Goal: Task Accomplishment & Management: Complete application form

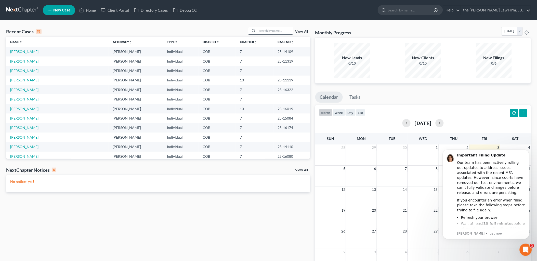
click at [272, 32] on input "search" at bounding box center [275, 30] width 36 height 7
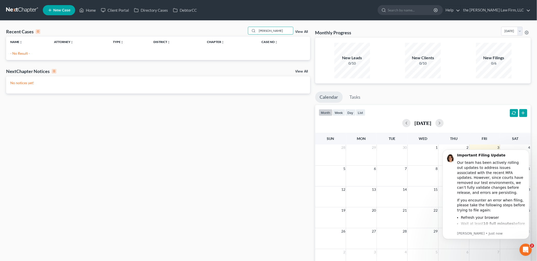
drag, startPoint x: 281, startPoint y: 29, endPoint x: 230, endPoint y: 30, distance: 50.9
click at [230, 30] on div "Recent Cases 0 cambell View All" at bounding box center [158, 32] width 304 height 10
type input "Kathy"
click at [58, 6] on link "New Case" at bounding box center [59, 10] width 32 height 10
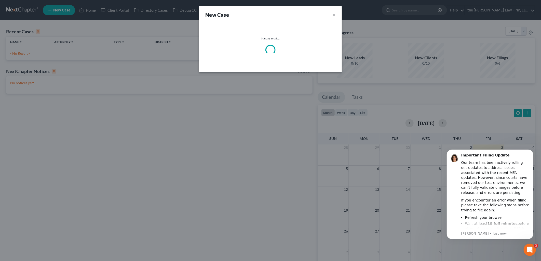
select select "11"
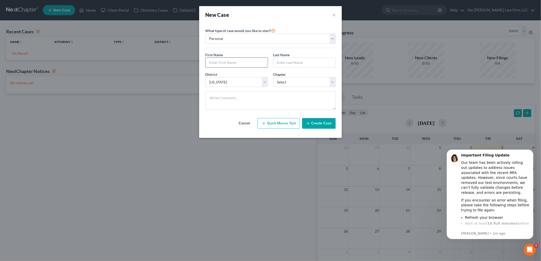
click at [249, 59] on input "text" at bounding box center [237, 63] width 62 height 10
click at [254, 56] on div "First Name * Kath" at bounding box center [237, 60] width 68 height 16
click at [250, 59] on input "Kath" at bounding box center [237, 63] width 62 height 10
click at [250, 59] on input "Kathleeb" at bounding box center [237, 63] width 62 height 10
type input "Kathleen"
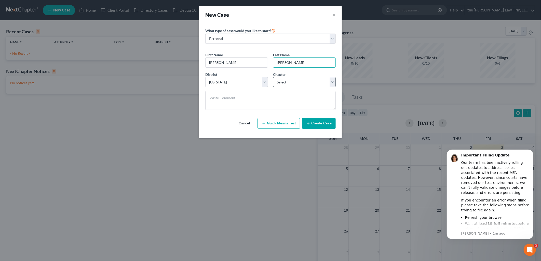
type input "Campbell"
click at [280, 78] on select "Select 7 11 12 13" at bounding box center [304, 82] width 63 height 10
select select "0"
click at [273, 77] on select "Select 7 11 12 13" at bounding box center [304, 82] width 63 height 10
click at [329, 122] on button "Create Case" at bounding box center [319, 123] width 34 height 11
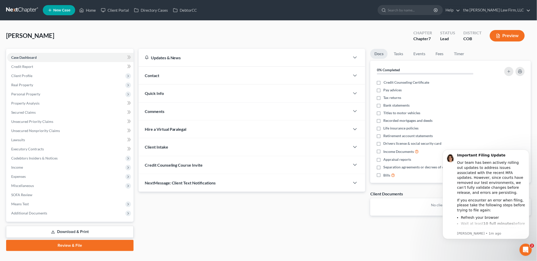
click at [200, 164] on span "Credit Counseling Course Invite" at bounding box center [174, 165] width 58 height 5
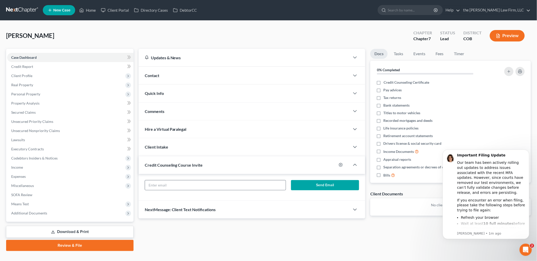
click at [225, 190] on div at bounding box center [215, 185] width 141 height 10
click at [229, 187] on input "text" at bounding box center [215, 186] width 141 height 10
paste input "KJCampbell65@msn.com"
type input "KJCampbell65@msn.com"
click at [314, 189] on button "Send Email" at bounding box center [325, 185] width 68 height 10
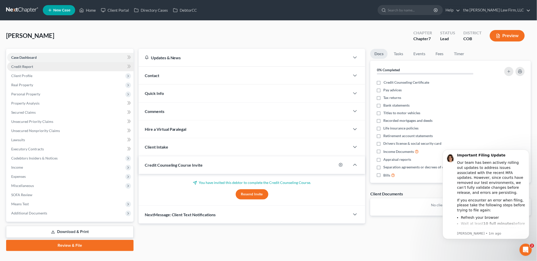
click at [14, 64] on link "Credit Report" at bounding box center [70, 66] width 126 height 9
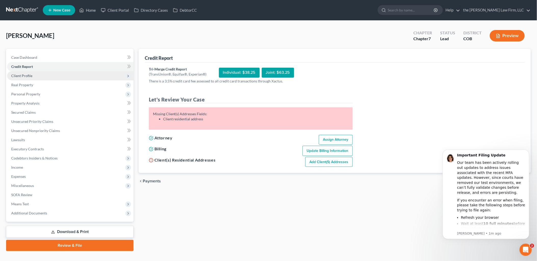
click at [23, 75] on span "Client Profile" at bounding box center [21, 76] width 21 height 4
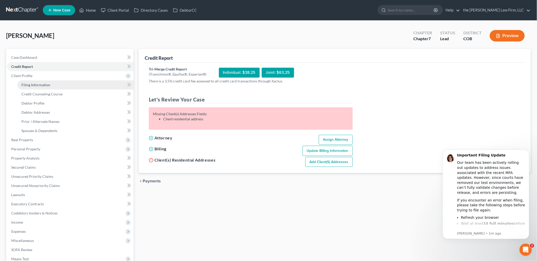
click at [30, 87] on span "Filing Information" at bounding box center [35, 85] width 29 height 4
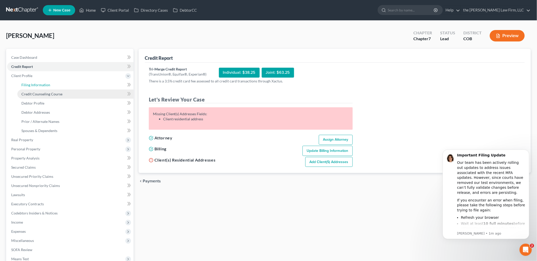
select select "1"
select select "0"
select select "11"
select select "5"
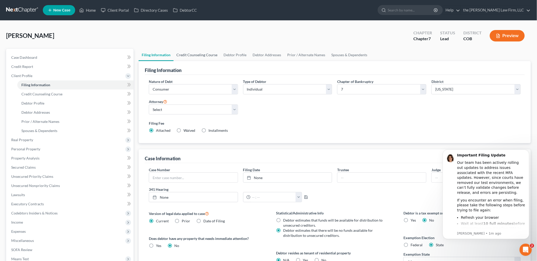
click at [197, 58] on link "Credit Counseling Course" at bounding box center [196, 55] width 47 height 12
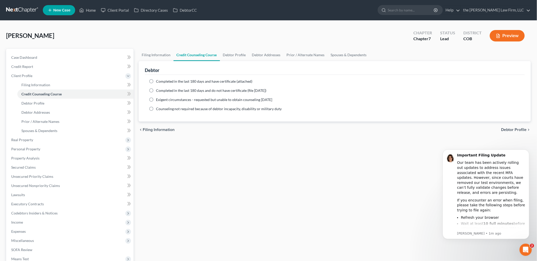
click at [196, 84] on ng-include "Completed in the last 180 days and have certificate (attached) Date Completed N…" at bounding box center [335, 95] width 372 height 33
click at [209, 78] on div "Completed in the last 180 days and have certificate (attached) Date Completed N…" at bounding box center [335, 98] width 380 height 47
click at [234, 54] on link "Debtor Profile" at bounding box center [234, 55] width 29 height 12
select select "0"
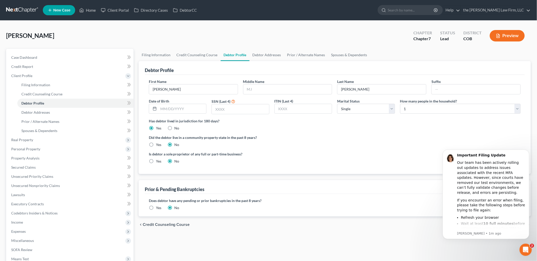
click at [263, 96] on div "First Name Kathleen Middle Name Last Name Campbell Suffix Date of Birth SSN (La…" at bounding box center [334, 98] width 377 height 39
click at [266, 87] on input "text" at bounding box center [287, 90] width 89 height 10
type input "Ann"
click at [196, 109] on input "text" at bounding box center [182, 109] width 48 height 10
click at [241, 109] on input "text" at bounding box center [240, 109] width 57 height 10
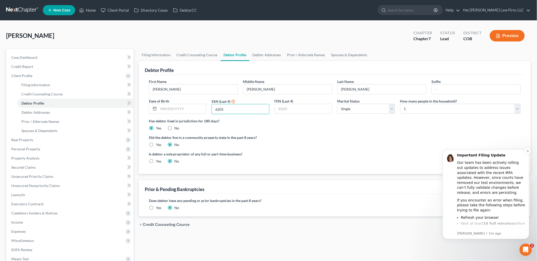
type input "6205"
click at [172, 109] on input "text" at bounding box center [182, 109] width 48 height 10
type input "2"
type input "12/5/1948"
click at [328, 156] on label "Is debtor a sole proprietor of any full or part-time business?" at bounding box center [240, 154] width 183 height 5
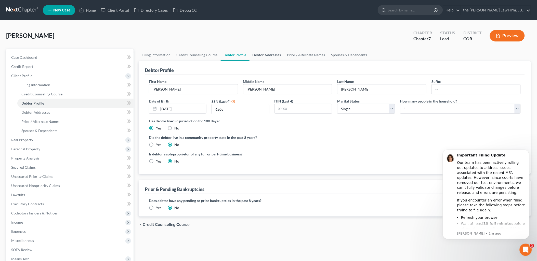
click at [265, 55] on link "Debtor Addresses" at bounding box center [266, 55] width 35 height 12
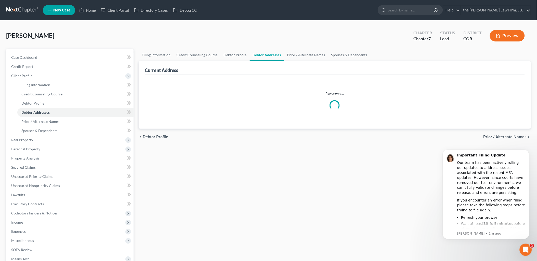
select select "0"
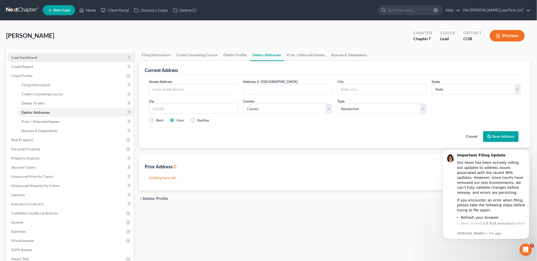
click at [33, 53] on link "Case Dashboard" at bounding box center [70, 57] width 126 height 9
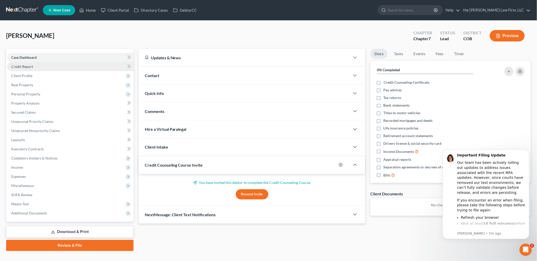
click at [21, 64] on span "Credit Report" at bounding box center [22, 66] width 22 height 4
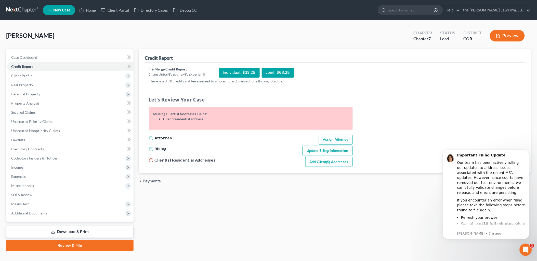
click at [336, 161] on link "Add Client(s) Addresses" at bounding box center [328, 162] width 47 height 10
select select "0"
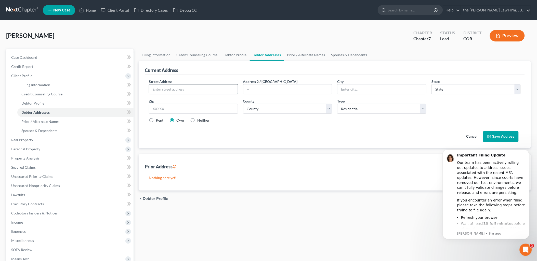
click at [171, 91] on input "text" at bounding box center [193, 90] width 89 height 10
type input "[STREET_ADDRESS][PERSON_NAME]"
type input "[PERSON_NAME]"
select select "5"
type input "80134"
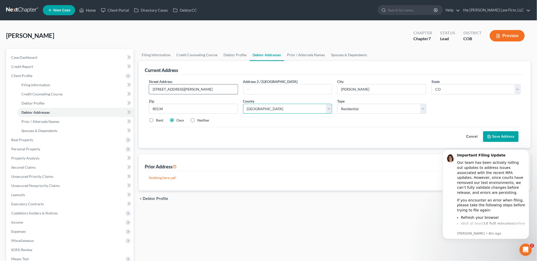
select select "18"
click at [491, 140] on button "Save Address" at bounding box center [500, 136] width 35 height 11
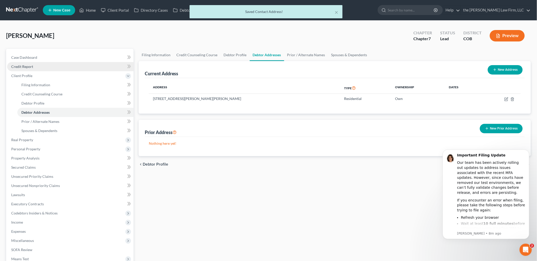
click at [39, 62] on link "Credit Report" at bounding box center [70, 66] width 126 height 9
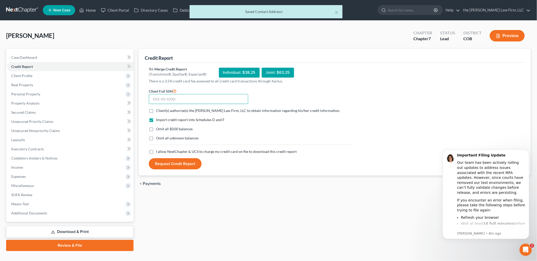
click at [192, 96] on input "text" at bounding box center [198, 99] width 99 height 10
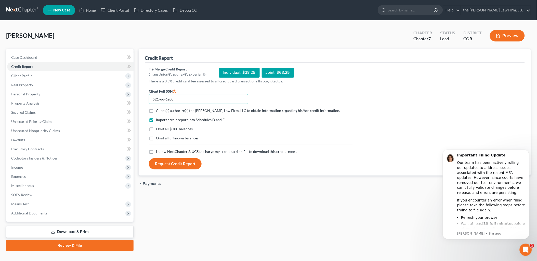
type input "521-66-6205"
click at [156, 110] on label "Client(s) authorize(s) the Bruntz Law Firm, LLC to obtain information regarding…" at bounding box center [248, 110] width 184 height 5
click at [158, 110] on input "Client(s) authorize(s) the Bruntz Law Firm, LLC to obtain information regarding…" at bounding box center [159, 109] width 3 height 3
checkbox input "true"
click at [156, 152] on label "I allow NextChapter & UCS to charge my credit card on file to download this cre…" at bounding box center [226, 151] width 141 height 5
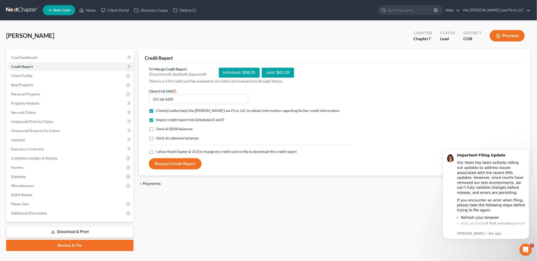
click at [158, 152] on input "I allow NextChapter & UCS to charge my credit card on file to download this cre…" at bounding box center [159, 150] width 3 height 3
checkbox input "true"
click at [167, 169] on button "Request Credit Report" at bounding box center [175, 163] width 53 height 11
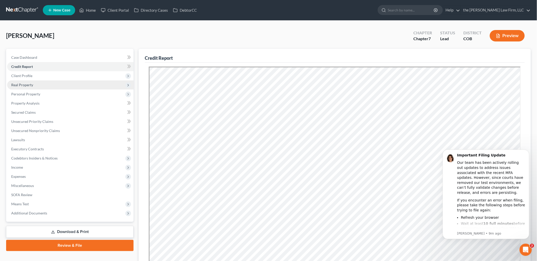
click at [17, 84] on span "Real Property" at bounding box center [22, 85] width 22 height 4
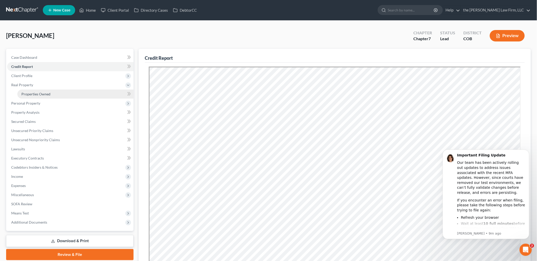
click at [37, 91] on link "Properties Owned" at bounding box center [75, 94] width 116 height 9
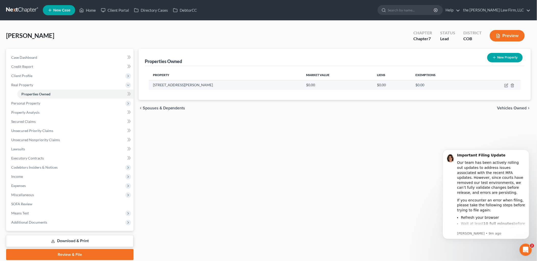
click at [505, 83] on td at bounding box center [498, 85] width 46 height 10
click at [507, 86] on icon "button" at bounding box center [506, 86] width 4 height 4
select select "5"
select select "18"
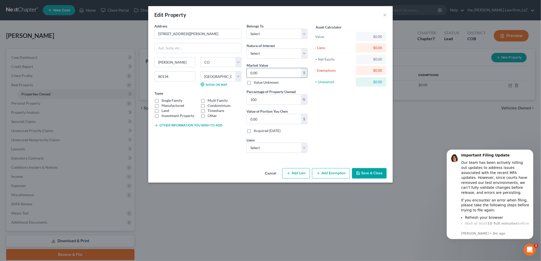
click at [277, 76] on input "0.00" at bounding box center [274, 73] width 54 height 10
type input "5"
type input "5.00"
type input "54"
type input "54.00"
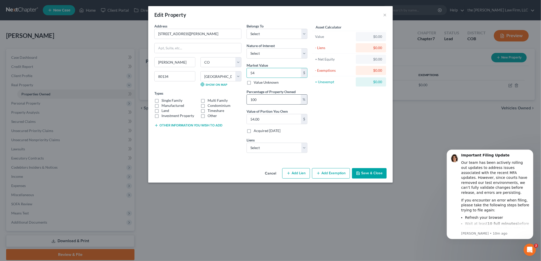
type input "547"
type input "547.00"
type input "5478"
type input "5,478.00"
type input "5,4780"
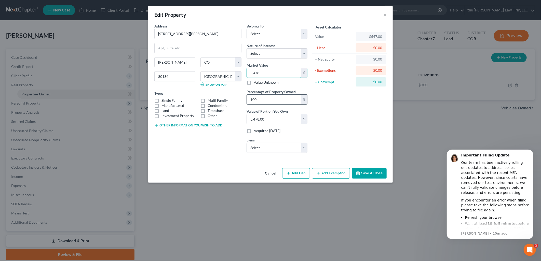
type input "54,780.00"
type input "54,7800"
type input "547,800.00"
type input "547,800"
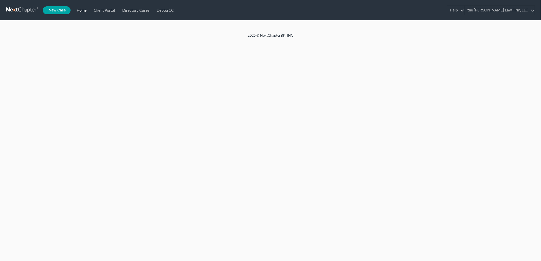
click at [77, 14] on link "Home" at bounding box center [80, 10] width 17 height 9
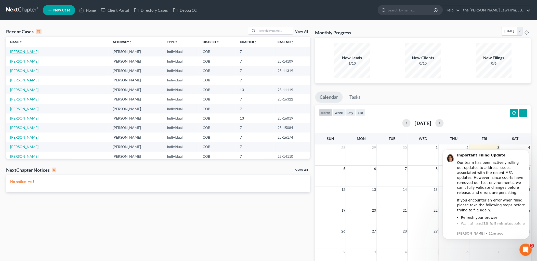
click at [27, 52] on link "[PERSON_NAME]" at bounding box center [24, 51] width 28 height 4
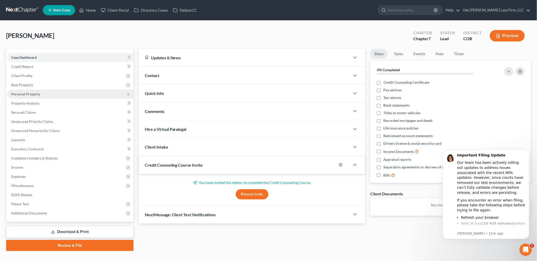
click at [22, 93] on span "Personal Property" at bounding box center [25, 94] width 29 height 4
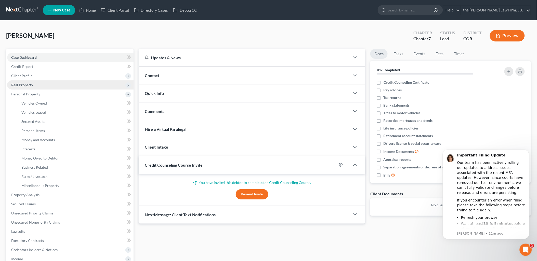
click at [25, 82] on span "Real Property" at bounding box center [70, 84] width 126 height 9
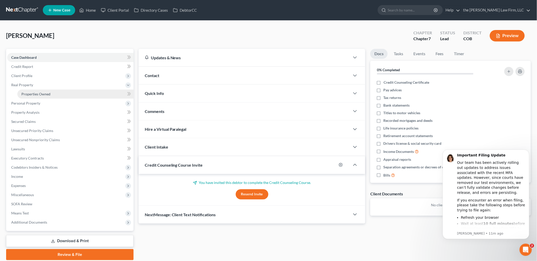
click at [40, 93] on span "Properties Owned" at bounding box center [35, 94] width 29 height 4
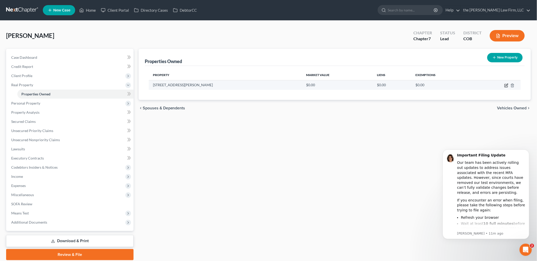
click at [508, 85] on icon "button" at bounding box center [506, 85] width 2 height 2
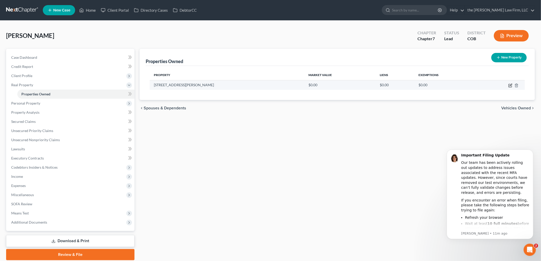
select select "5"
select select "18"
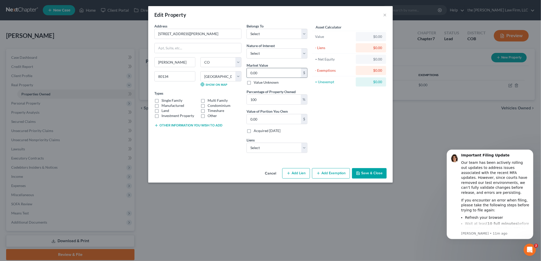
click at [264, 75] on input "0.00" at bounding box center [274, 73] width 54 height 10
type input "5"
type input "5.00"
type input "54"
type input "54.00"
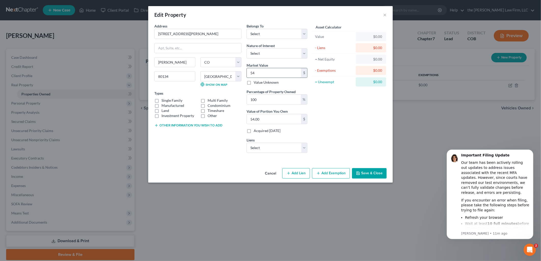
type input "547"
type input "547.00"
type input "5477"
type input "5,477.00"
type input "5,4770"
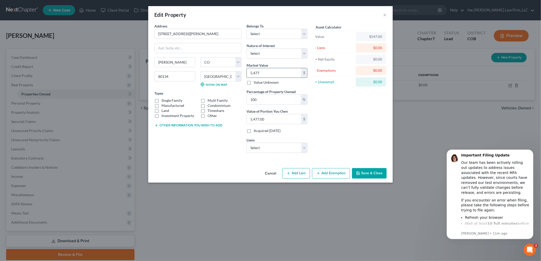
type input "54,770.00"
type input "54,7700"
type input "547,700.00"
type input "547,700"
click at [327, 127] on div "Asset Calculator Value $547,700.00 - Liens $0.00 = Net Equity $54,770.00 - Exem…" at bounding box center [349, 90] width 79 height 134
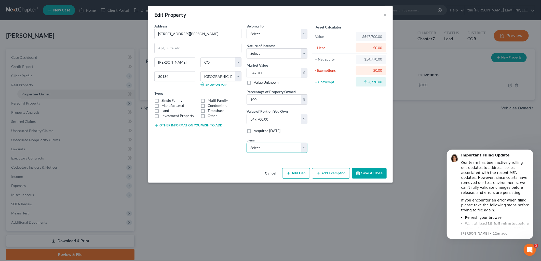
click at [273, 143] on select "Select Pennymac - $217,687.00 Red Rocks Credit Union - $22,400.00 Red Rock Fed …" at bounding box center [277, 148] width 61 height 10
select select "0"
click at [247, 143] on select "Select Pennymac - $217,687.00 Red Rocks Credit Union - $22,400.00 Red Rock Fed …" at bounding box center [277, 148] width 61 height 10
select select
select select "4"
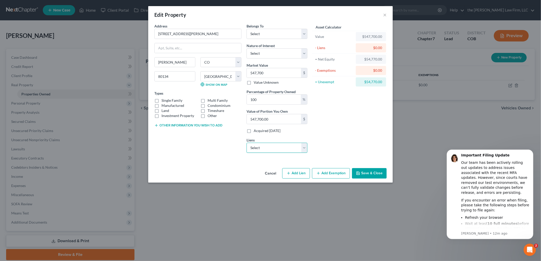
select select "0"
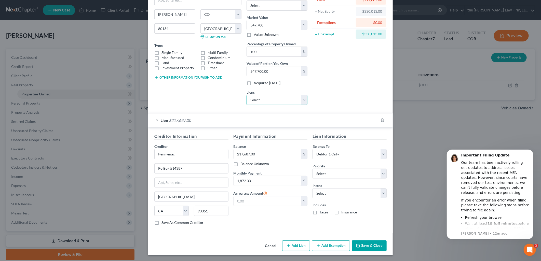
scroll to position [48, 0]
click at [371, 248] on button "Save & Close" at bounding box center [369, 245] width 35 height 11
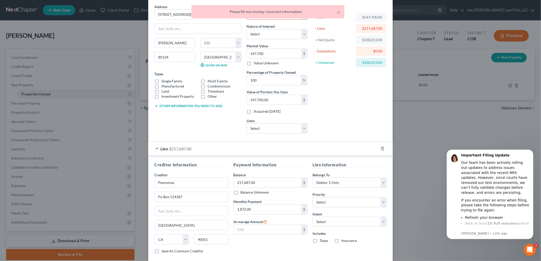
scroll to position [0, 0]
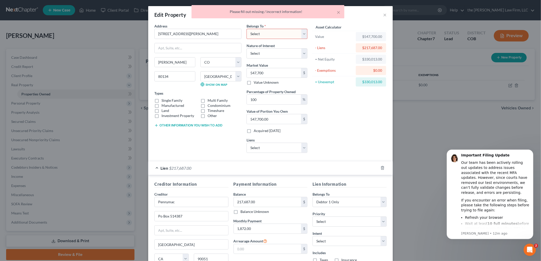
click at [275, 35] on select "Select Debtor 1 Only Debtor 2 Only Debtor 1 And Debtor 2 Only At Least One Of T…" at bounding box center [277, 34] width 61 height 10
select select "0"
click at [247, 29] on select "Select Debtor 1 Only Debtor 2 Only Debtor 1 And Debtor 2 Only At Least One Of T…" at bounding box center [277, 34] width 61 height 10
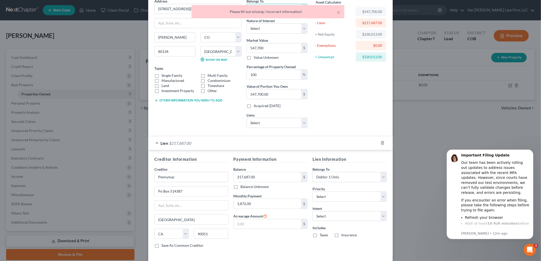
scroll to position [48, 0]
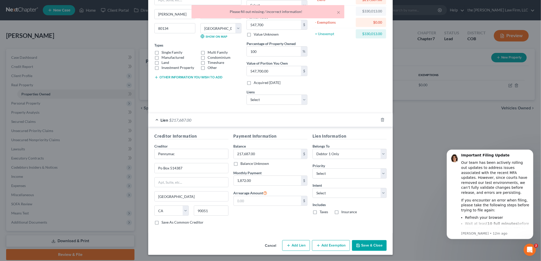
click at [367, 246] on button "Save & Close" at bounding box center [369, 245] width 35 height 11
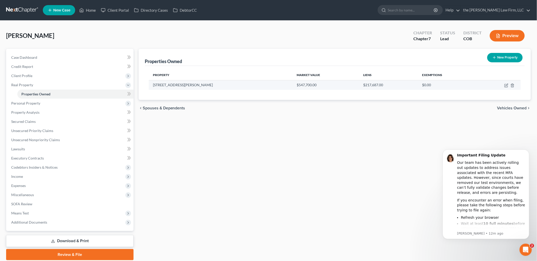
click at [503, 86] on td at bounding box center [499, 85] width 43 height 10
click at [506, 86] on icon "button" at bounding box center [506, 86] width 4 height 4
select select "5"
select select "18"
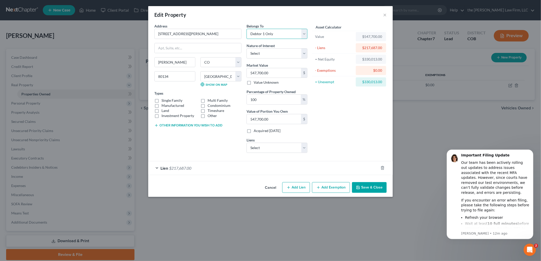
click at [297, 36] on select "Select Debtor 1 Only Debtor 2 Only Debtor 1 And Debtor 2 Only At Least One Of T…" at bounding box center [277, 34] width 61 height 10
select select "3"
click at [247, 29] on select "Select Debtor 1 Only Debtor 2 Only Debtor 1 And Debtor 2 Only At Least One Of T…" at bounding box center [277, 34] width 61 height 10
click at [380, 189] on button "Save & Close" at bounding box center [369, 187] width 35 height 11
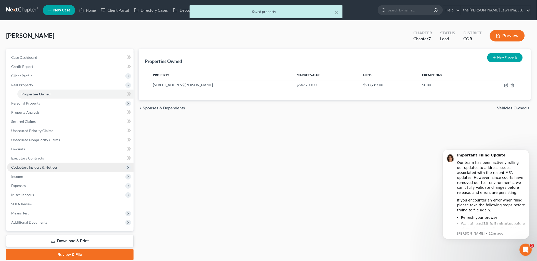
click at [33, 167] on span "Codebtors Insiders & Notices" at bounding box center [34, 167] width 46 height 4
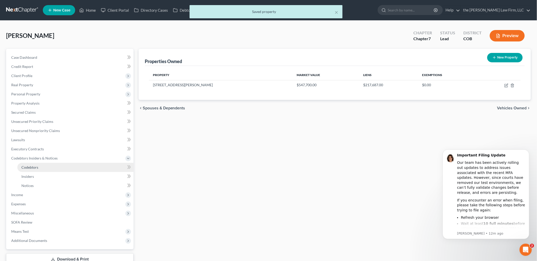
click at [59, 171] on link "Codebtors" at bounding box center [75, 167] width 116 height 9
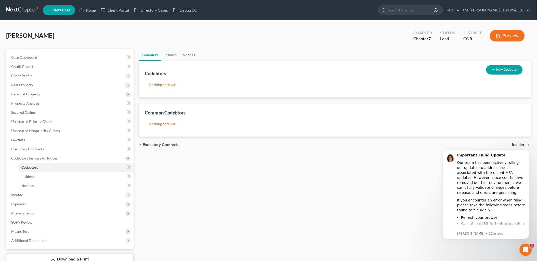
click at [503, 68] on button "New Codebtor" at bounding box center [504, 69] width 36 height 9
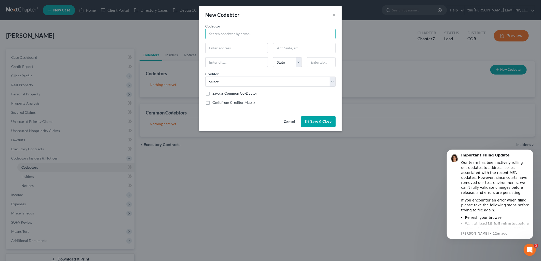
click at [274, 34] on input "text" at bounding box center [270, 34] width 130 height 10
type input "[PERSON_NAME]"
type input "[STREET_ADDRESS][PERSON_NAME]"
type input "[PERSON_NAME]"
select select "5"
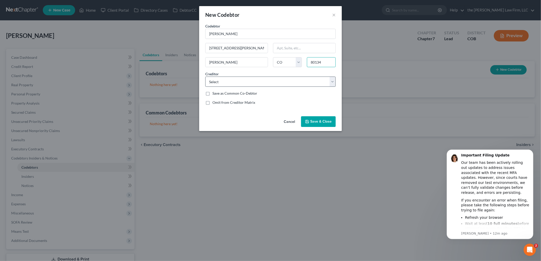
type input "80134"
click at [250, 81] on select "Select Pennymac Red Rocks Credit Union Syncb/Qvc Discoverc American Express Ame…" at bounding box center [270, 82] width 130 height 10
select select "0"
click at [205, 77] on select "Select Pennymac Red Rocks Credit Union Syncb/Qvc Discoverc American Express Ame…" at bounding box center [270, 82] width 130 height 10
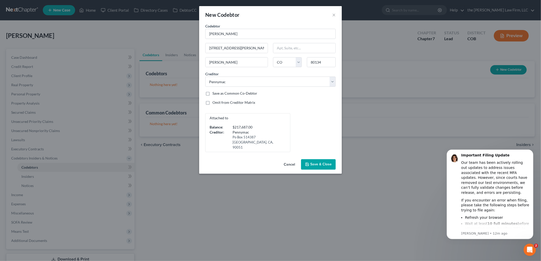
click at [323, 159] on button "Save & Close" at bounding box center [318, 164] width 35 height 11
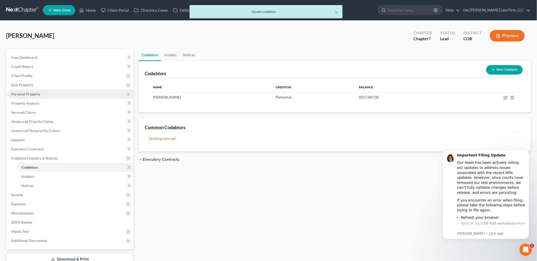
click at [26, 93] on span "Personal Property" at bounding box center [25, 94] width 29 height 4
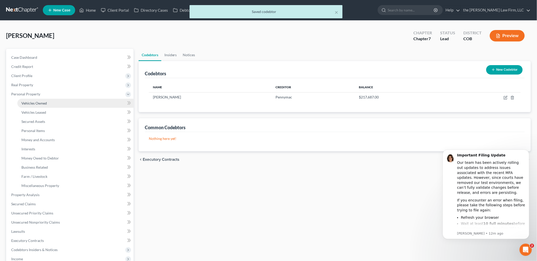
click at [30, 105] on link "Vehicles Owned" at bounding box center [75, 103] width 116 height 9
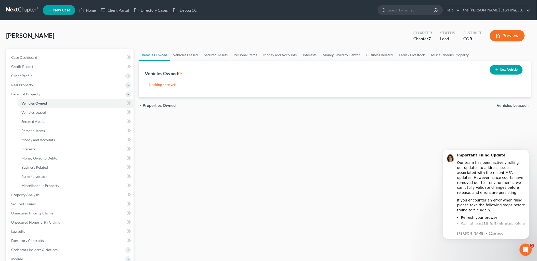
click at [497, 72] on button "New Vehicle" at bounding box center [506, 69] width 33 height 9
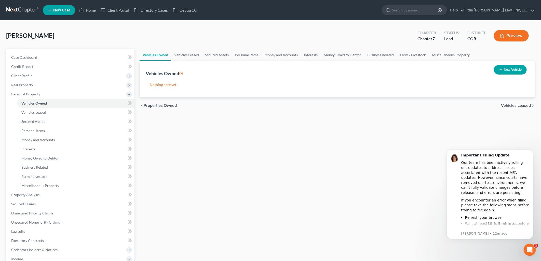
select select "0"
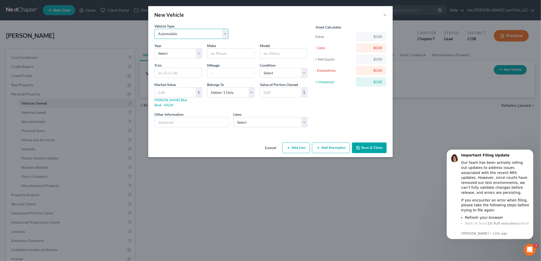
click at [191, 34] on select "Select Automobile Truck Trailer Watercraft Aircraft Motor Home Atv Other Vehicle" at bounding box center [191, 34] width 74 height 10
click at [154, 29] on select "Select Automobile Truck Trailer Watercraft Aircraft Motor Home Atv Other Vehicle" at bounding box center [191, 34] width 74 height 10
click at [184, 53] on select "Select 2026 2025 2024 2023 2022 2021 2020 2019 2018 2017 2016 2015 2014 2013 20…" at bounding box center [178, 53] width 48 height 10
select select "11"
click at [154, 48] on select "Select 2026 2025 2024 2023 2022 2021 2020 2019 2018 2017 2016 2015 2014 2013 20…" at bounding box center [178, 53] width 48 height 10
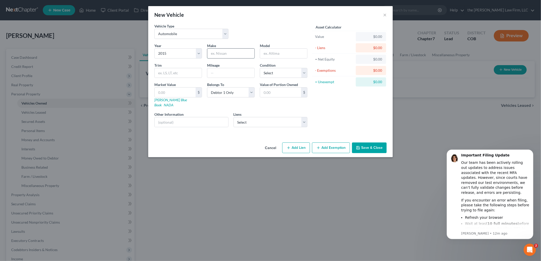
click at [230, 58] on input "text" at bounding box center [230, 54] width 47 height 10
type input "Lexus"
type input "RX 450h"
click at [273, 77] on select "Select Excellent Very Good Good Fair Poor" at bounding box center [284, 73] width 48 height 10
select select "2"
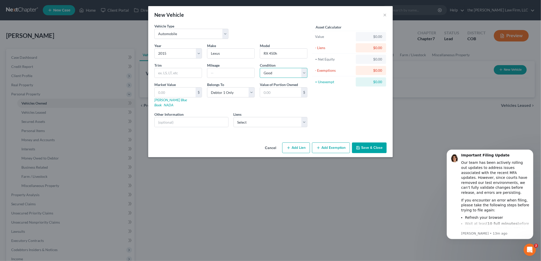
click at [260, 68] on select "Select Excellent Very Good Good Fair Poor" at bounding box center [284, 73] width 48 height 10
